Goal: Task Accomplishment & Management: Use online tool/utility

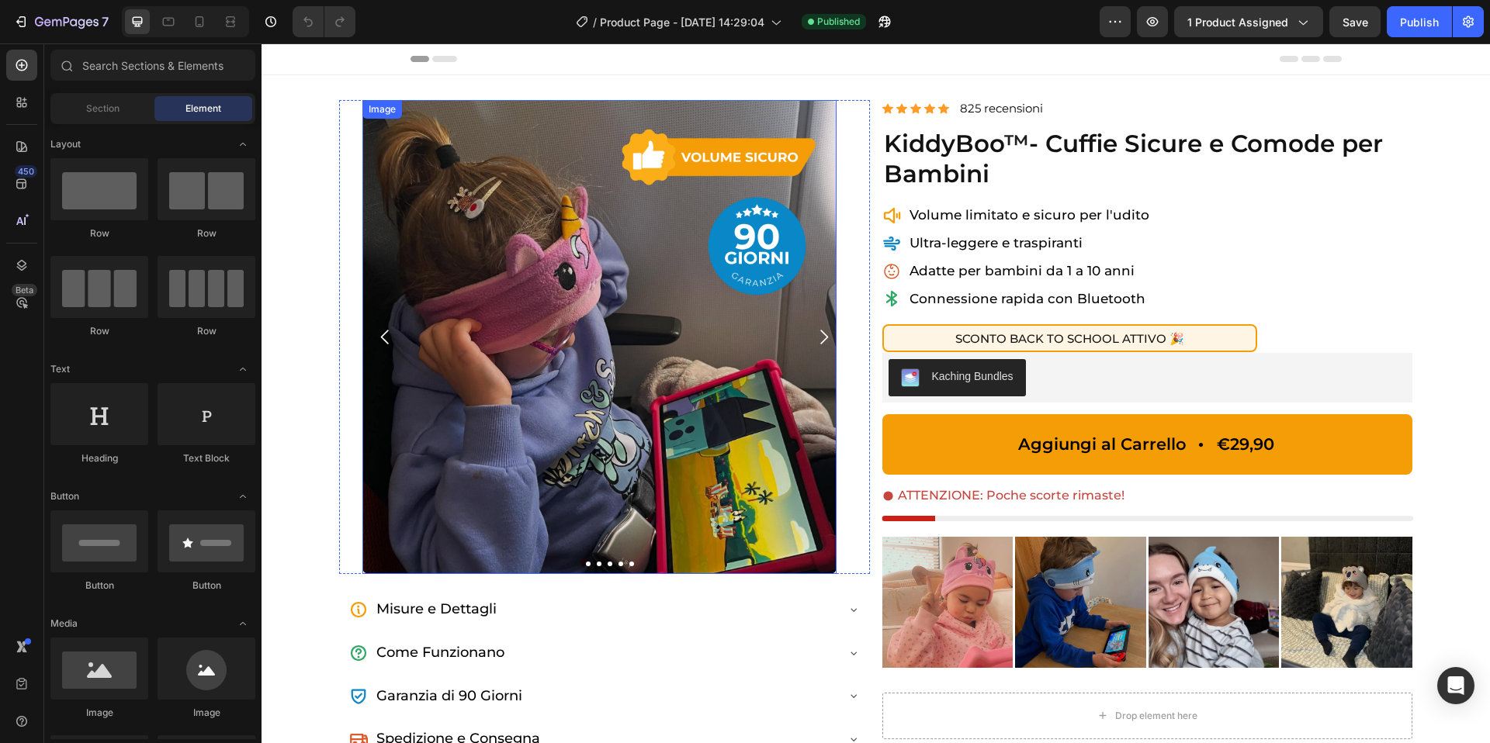
click at [572, 316] on img at bounding box center [599, 337] width 474 height 474
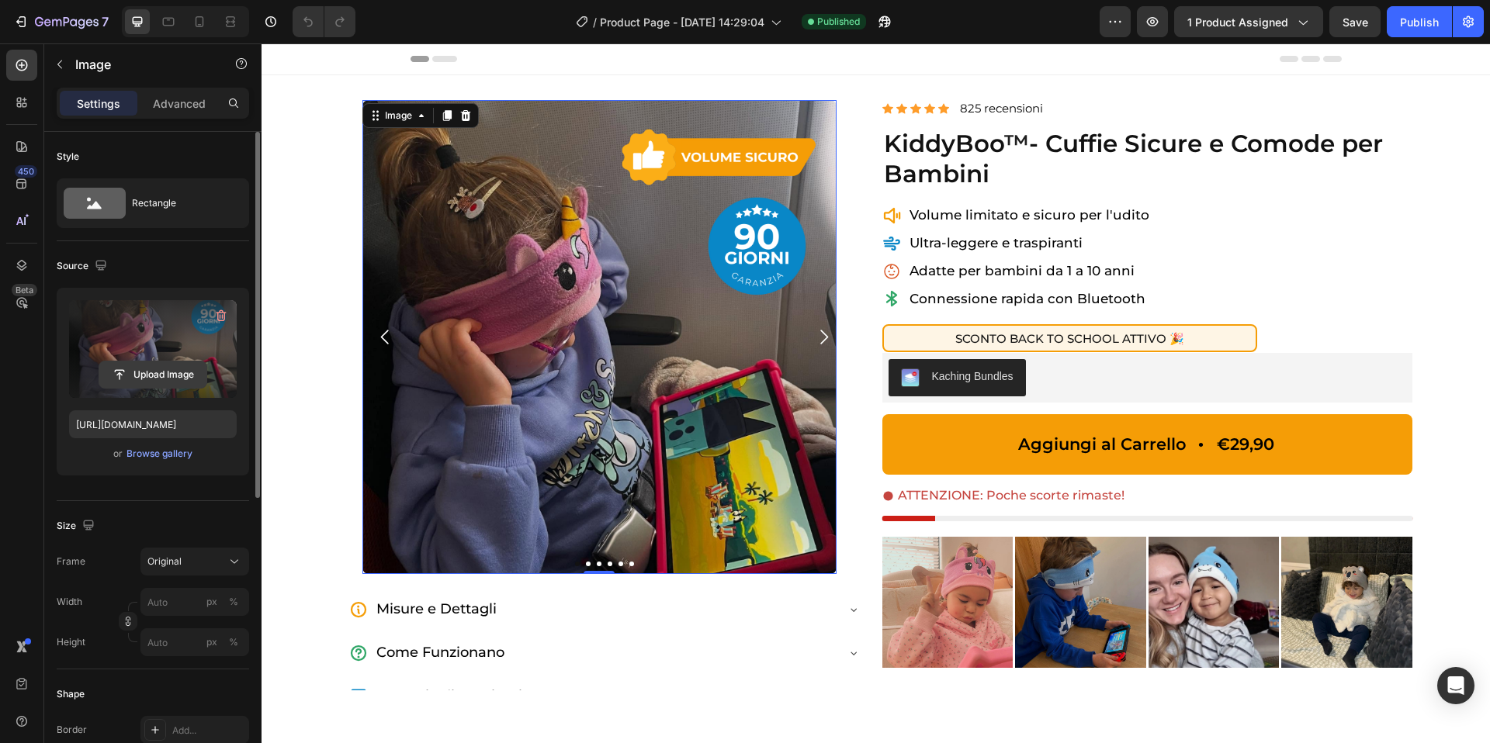
click at [130, 367] on input "file" at bounding box center [152, 375] width 107 height 26
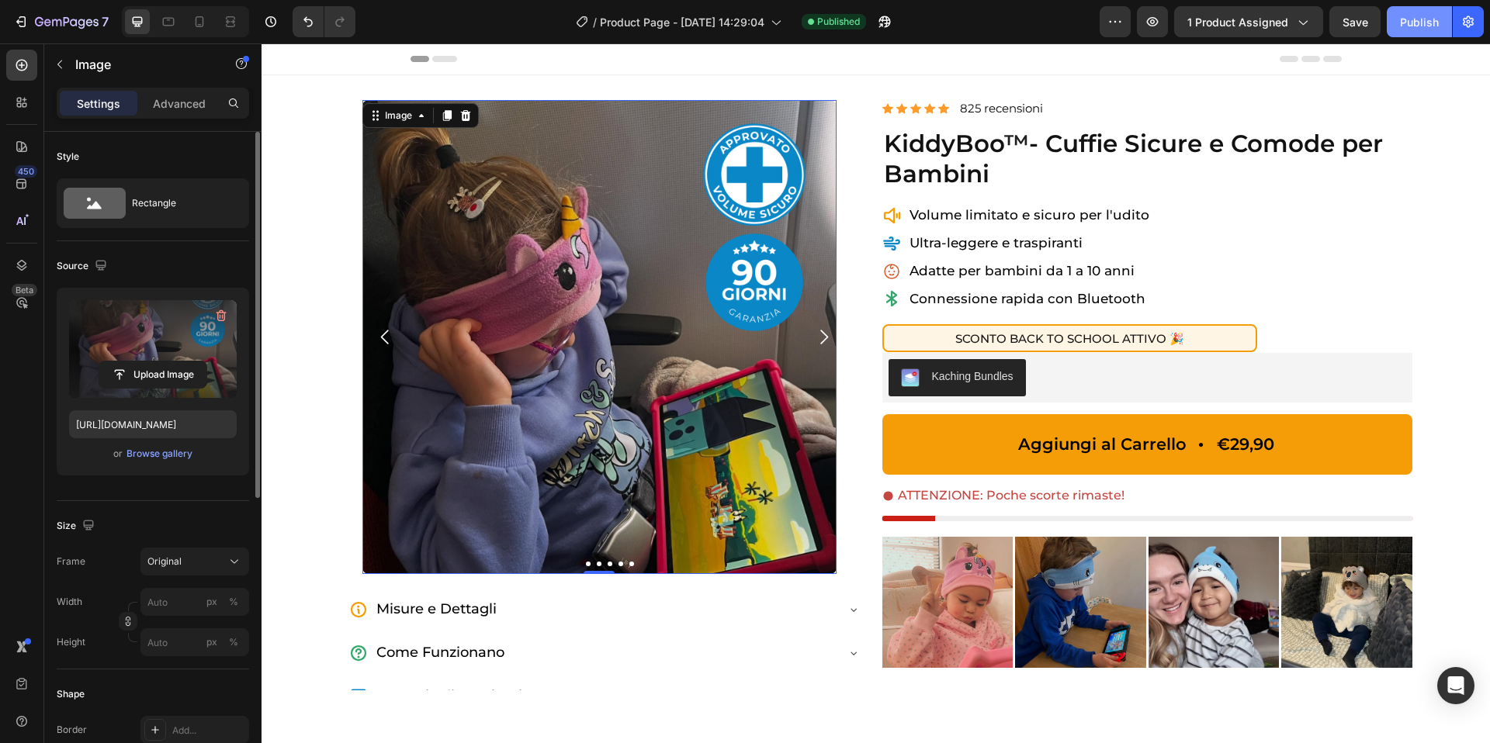
click at [1418, 27] on div "Publish" at bounding box center [1419, 22] width 39 height 16
click at [204, 23] on icon at bounding box center [200, 22] width 16 height 16
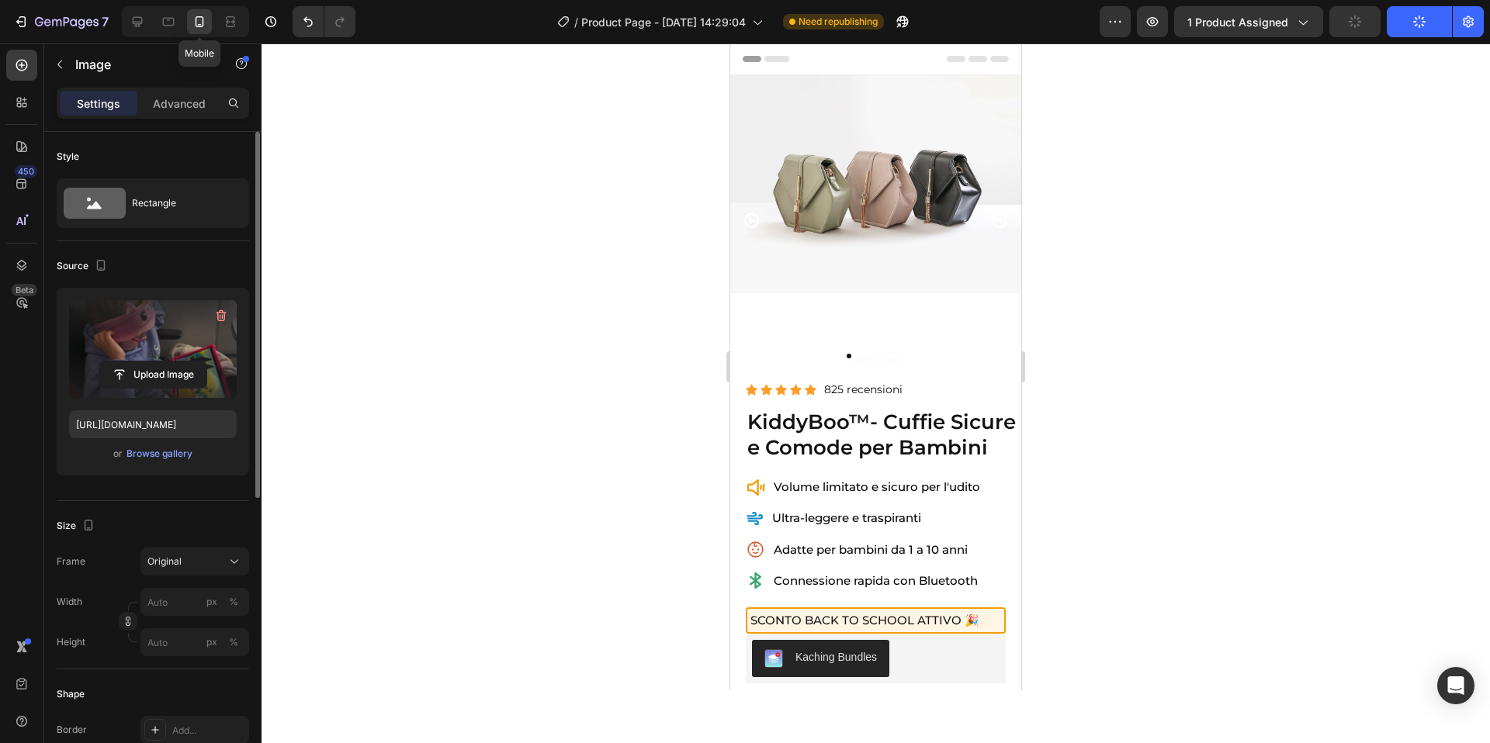
type input "[URL][DOMAIN_NAME]"
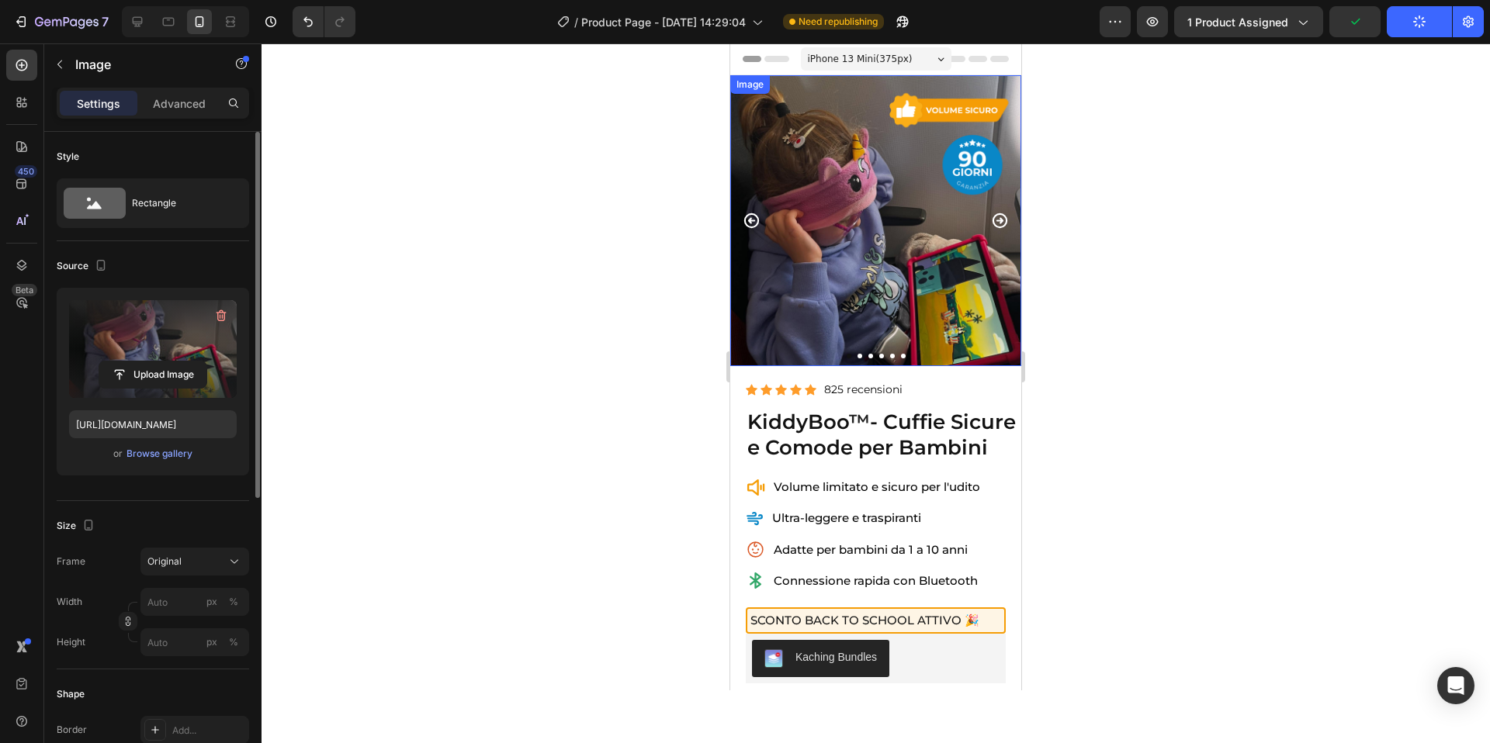
click at [950, 224] on img at bounding box center [875, 220] width 291 height 291
click at [129, 387] on input "file" at bounding box center [152, 375] width 107 height 26
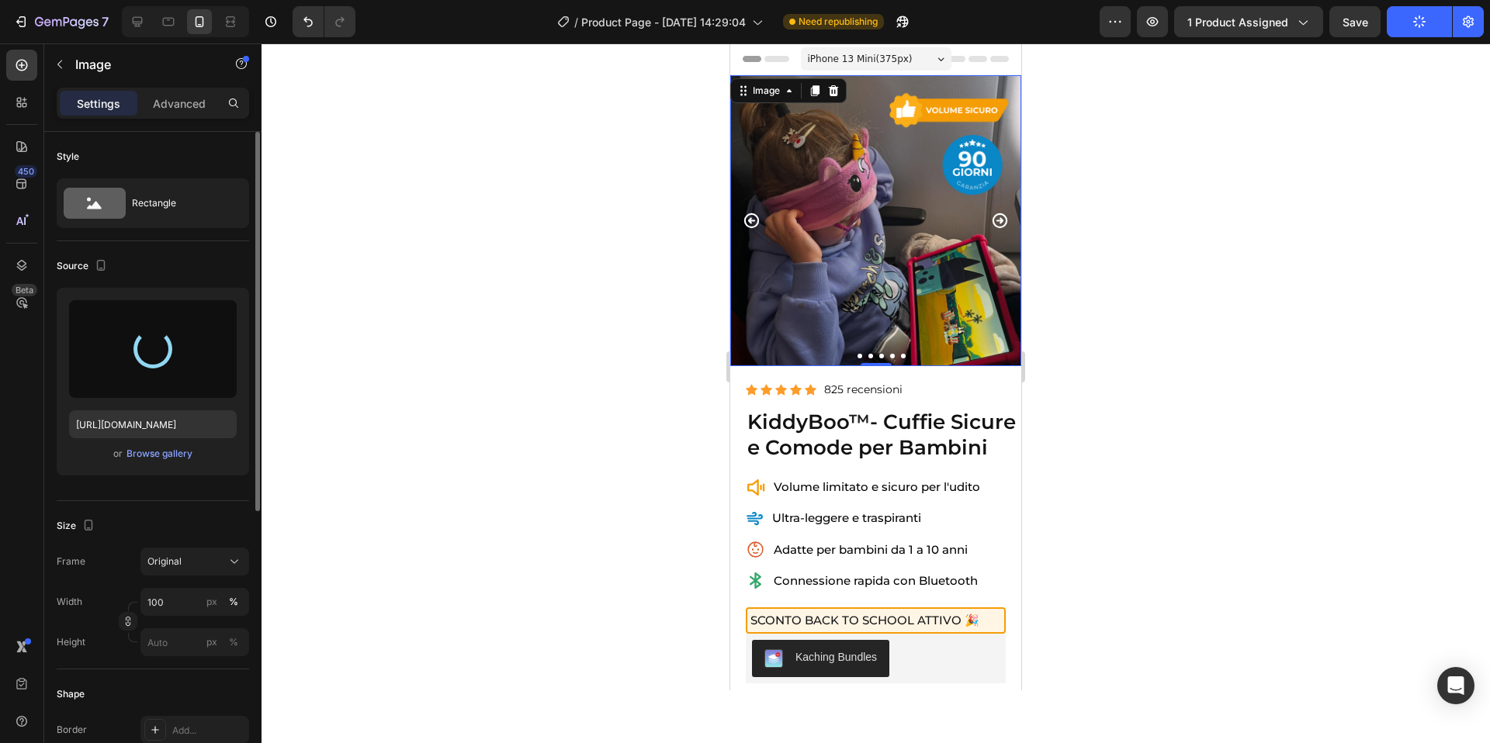
type input "[URL][DOMAIN_NAME]"
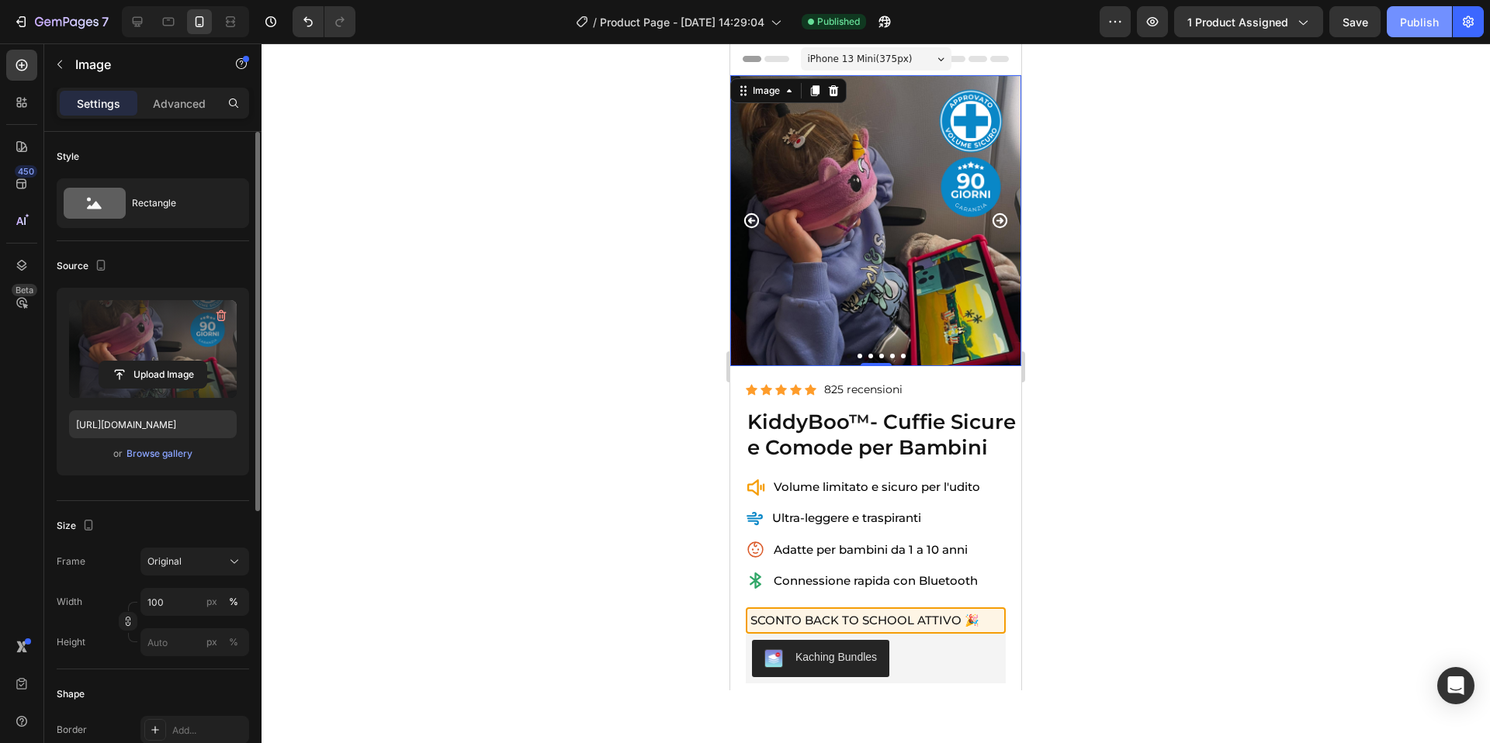
click at [1422, 23] on div "Publish" at bounding box center [1419, 22] width 39 height 16
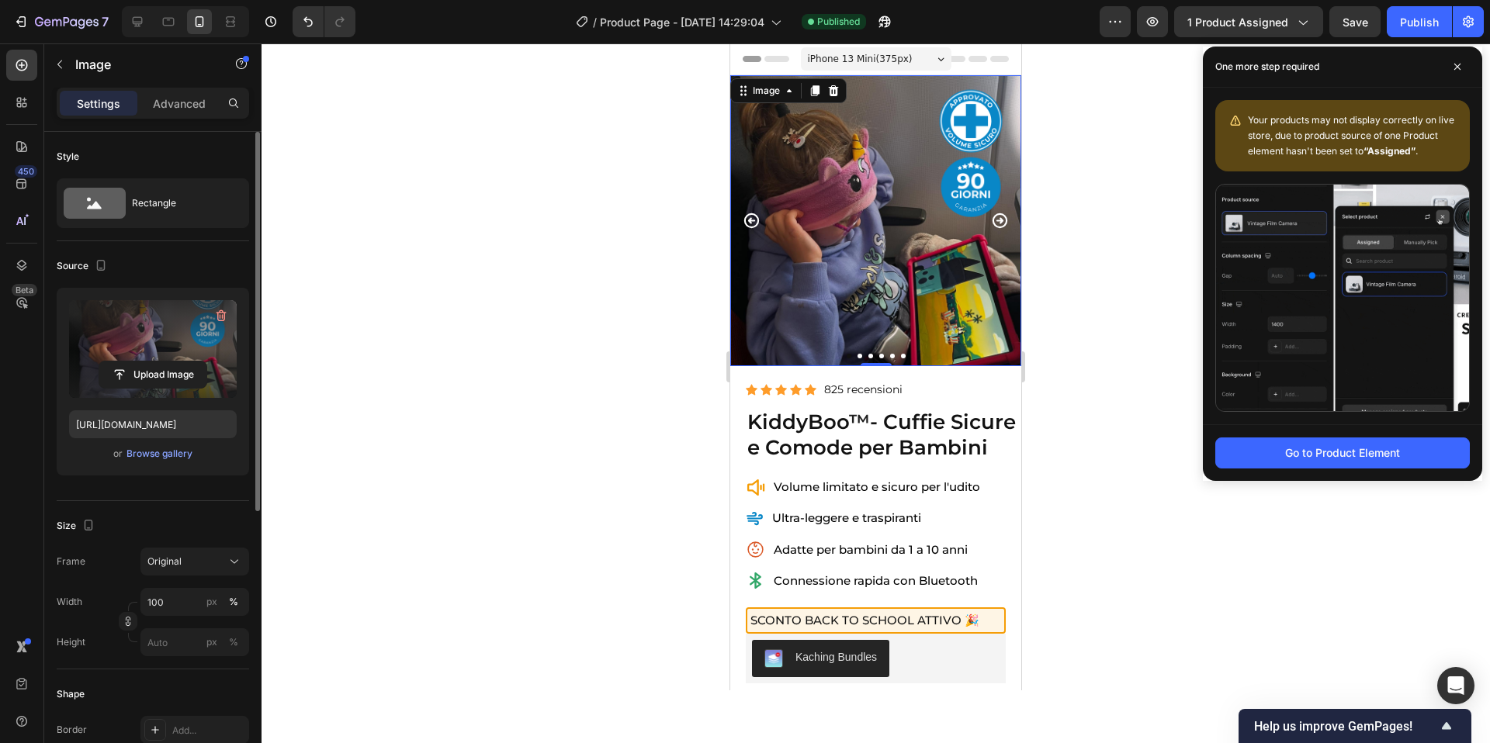
click at [1061, 149] on div at bounding box center [875, 393] width 1228 height 700
